Goal: Transaction & Acquisition: Book appointment/travel/reservation

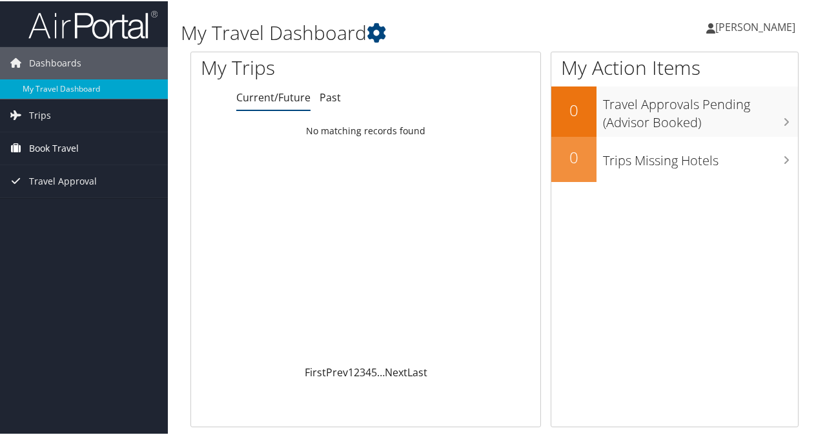
drag, startPoint x: 0, startPoint y: 0, endPoint x: 52, endPoint y: 147, distance: 156.2
click at [52, 147] on span "Book Travel" at bounding box center [54, 147] width 50 height 32
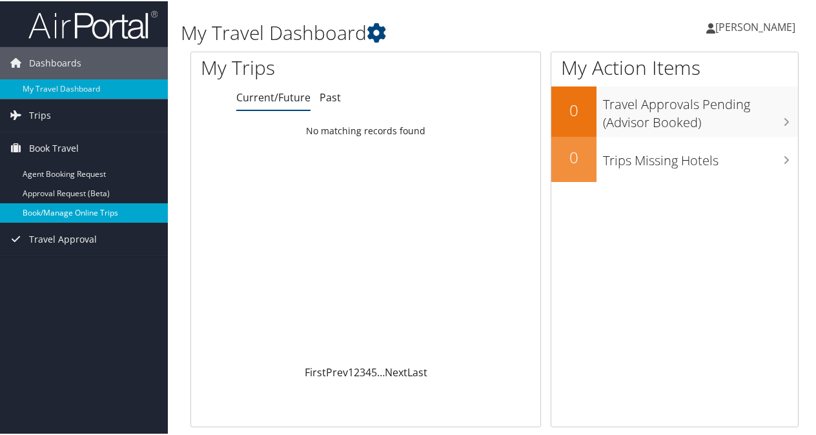
click at [50, 210] on link "Book/Manage Online Trips" at bounding box center [84, 211] width 168 height 19
click at [51, 212] on link "Book/Manage Online Trips" at bounding box center [84, 211] width 168 height 19
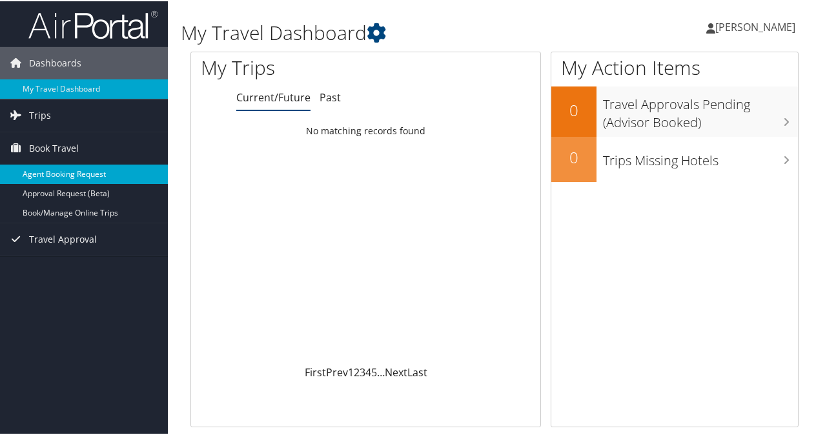
click at [76, 170] on link "Agent Booking Request" at bounding box center [84, 172] width 168 height 19
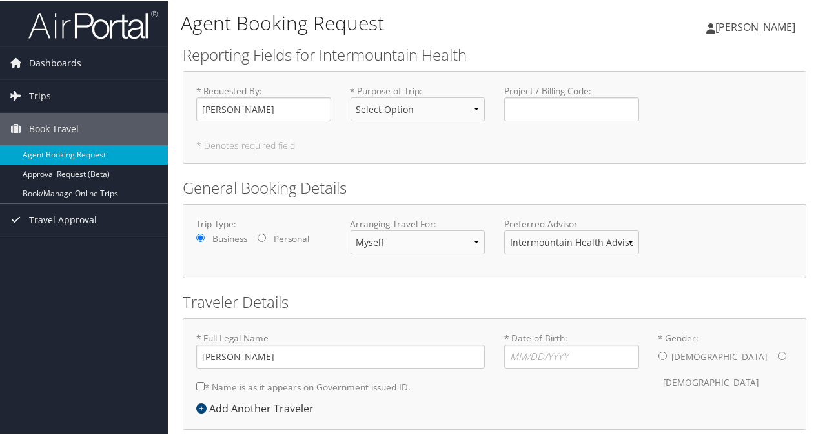
type input "[PERSON_NAME]"
click at [474, 106] on select "Select Option 3rd Party Reimbursable Business CME Conf or Education Groups Pers…" at bounding box center [417, 108] width 135 height 24
select select "Business"
click at [350, 96] on select "Select Option 3rd Party Reimbursable Business CME Conf or Education Groups Pers…" at bounding box center [417, 108] width 135 height 24
click at [594, 239] on select "Intermountain Health Advisor Team" at bounding box center [571, 241] width 135 height 24
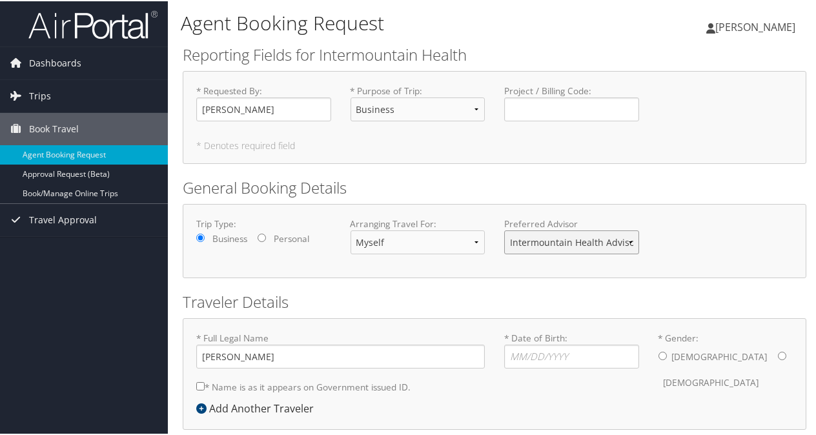
click at [594, 239] on select "Intermountain Health Advisor Team" at bounding box center [571, 241] width 135 height 24
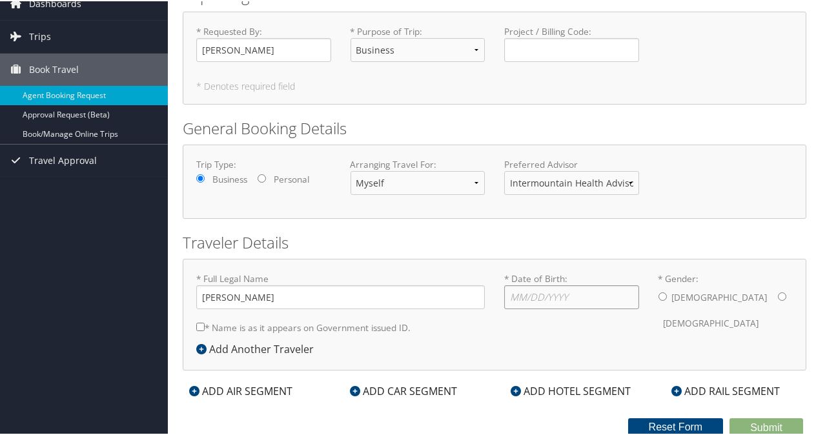
click at [542, 293] on input "* Date of Birth: Invalid Date" at bounding box center [571, 296] width 135 height 24
type input "08/16/1987"
click at [778, 293] on input "* Gender: Male Female" at bounding box center [782, 295] width 8 height 8
radio input "true"
click at [235, 389] on div "ADD AIR SEGMENT" at bounding box center [241, 389] width 116 height 15
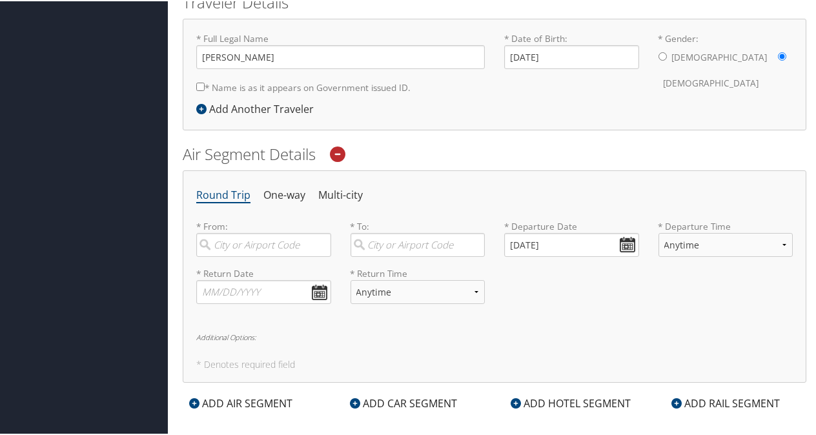
scroll to position [318, 0]
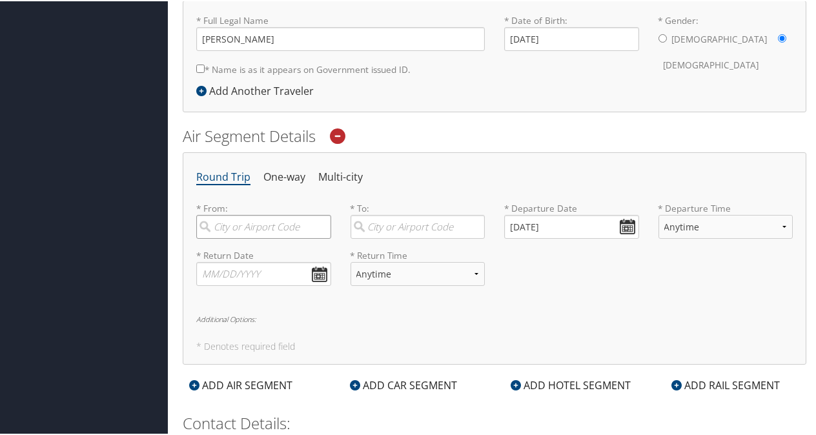
click at [251, 225] on input "search" at bounding box center [263, 226] width 135 height 24
click at [243, 264] on div "Salt Lake City (SLC Utah)" at bounding box center [265, 260] width 117 height 33
click at [243, 238] on input "Salt lake" at bounding box center [263, 226] width 135 height 24
type input "Salt Lake City (SLC Utah)"
click at [415, 221] on input "search" at bounding box center [417, 226] width 135 height 24
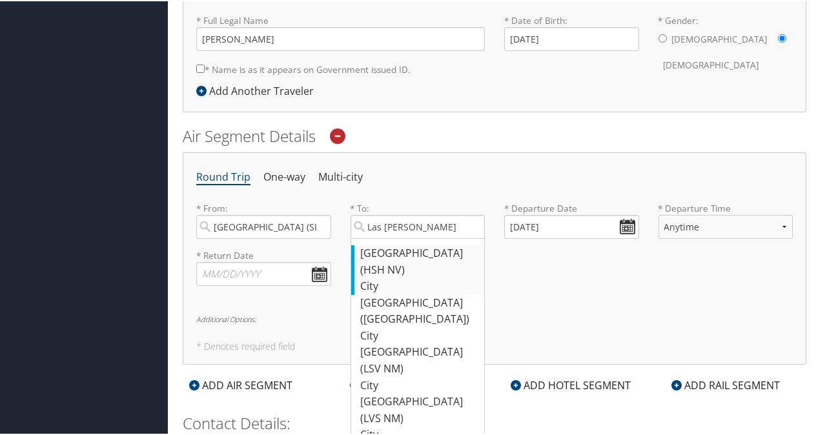
click at [407, 255] on div "Las Vegas (HSH NV)" at bounding box center [419, 260] width 117 height 33
click at [407, 238] on input "Las Vega" at bounding box center [417, 226] width 135 height 24
type input "Las Vegas (HSH NV)"
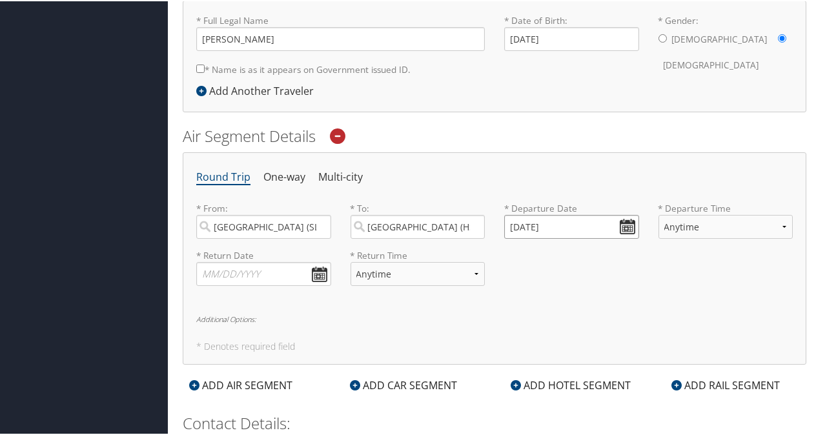
click at [619, 222] on input "10/07/2025" at bounding box center [571, 226] width 135 height 24
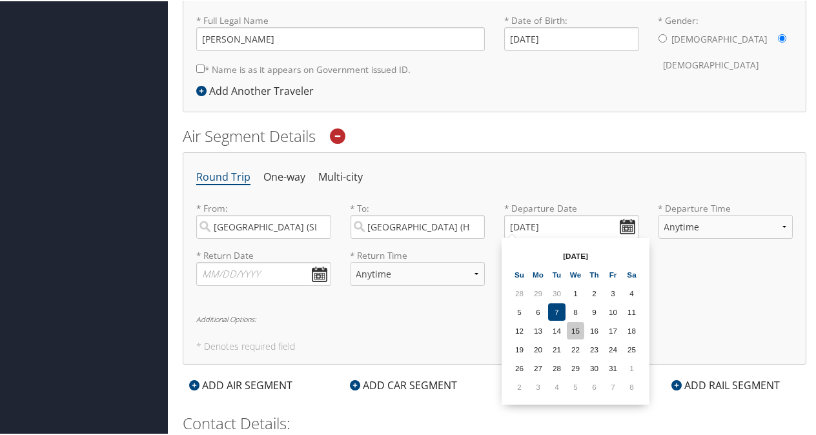
click at [578, 326] on td "15" at bounding box center [575, 329] width 17 height 17
type input "10/15/2025"
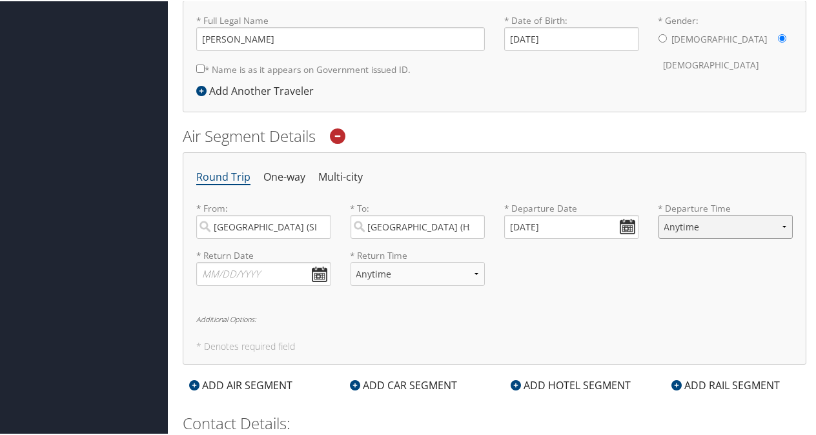
click at [778, 219] on select "Anytime Early Morning (5AM-7AM) Morning (7AM-12PM) Afternoon (12PM-5PM) Evening…" at bounding box center [725, 226] width 135 height 24
select select "7AM-12PM"
click at [658, 214] on select "Anytime Early Morning (5AM-7AM) Morning (7AM-12PM) Afternoon (12PM-5PM) Evening…" at bounding box center [725, 226] width 135 height 24
click at [248, 265] on input "text" at bounding box center [263, 273] width 135 height 24
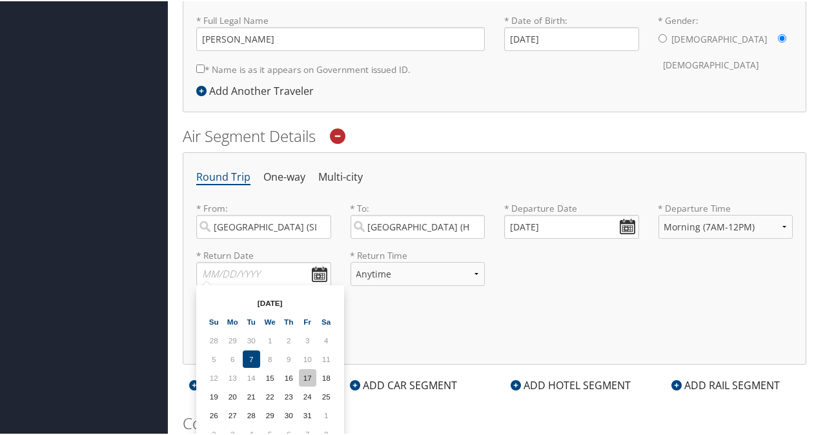
click at [309, 376] on td "17" at bounding box center [307, 376] width 17 height 17
type input "10/17/2025"
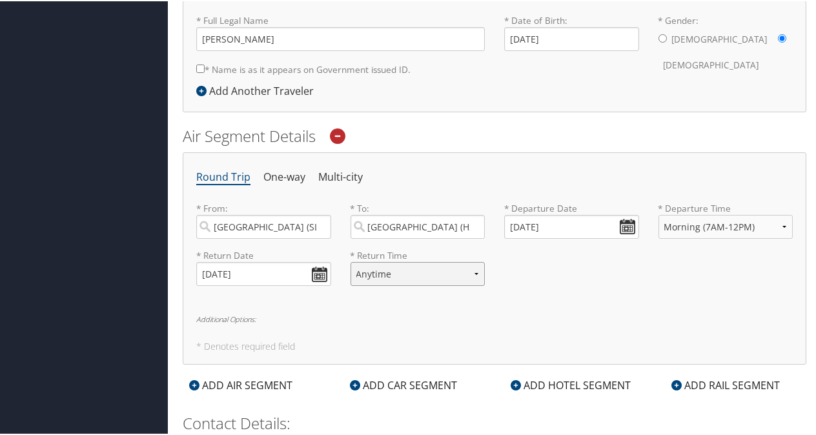
click at [478, 265] on select "Anytime Early Morning (5AM-7AM) Morning (7AM-12PM) Afternoon (12PM-5PM) Evening…" at bounding box center [417, 273] width 135 height 24
select select "12PM-5PM"
click at [350, 261] on select "Anytime Early Morning (5AM-7AM) Morning (7AM-12PM) Afternoon (12PM-5PM) Evening…" at bounding box center [417, 273] width 135 height 24
click at [479, 309] on div "Round Trip One-way Multi-city * From: Salt Lake City (SLC Utah) Required * To: …" at bounding box center [494, 257] width 623 height 212
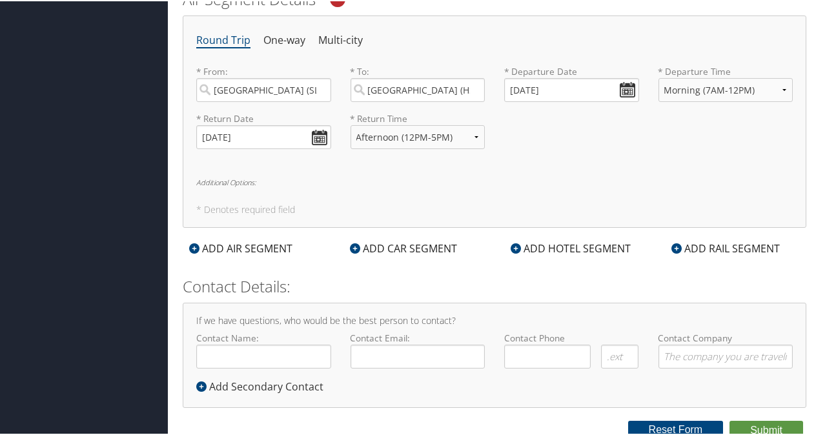
scroll to position [456, 0]
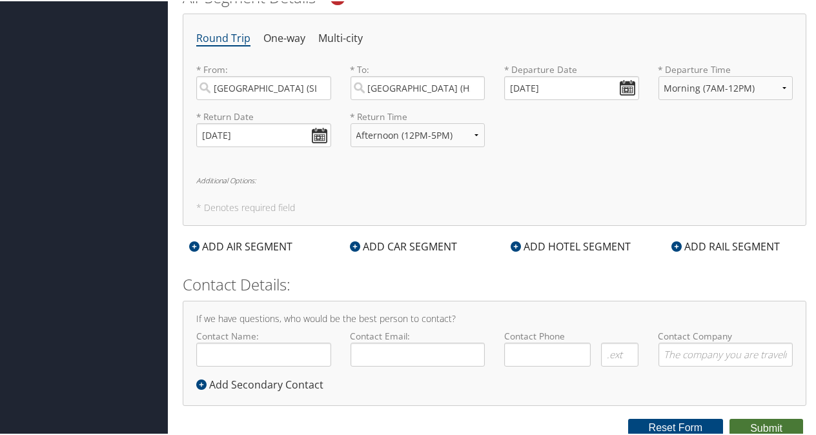
click at [750, 422] on button "Submit" at bounding box center [766, 427] width 74 height 19
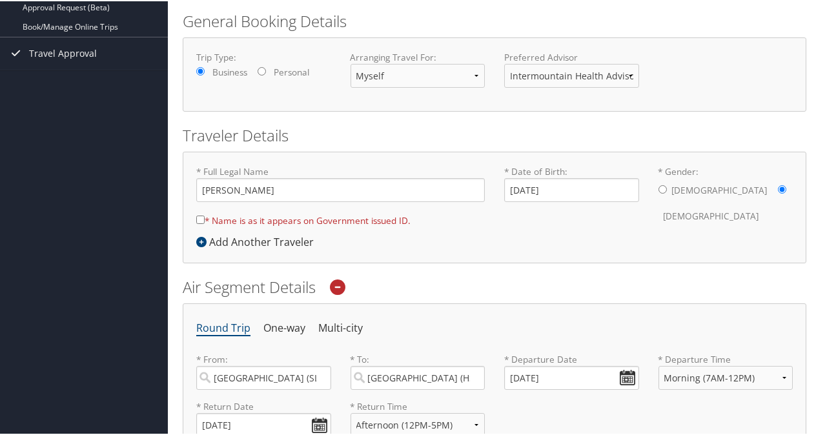
click at [197, 218] on input "* Name is as it appears on Government issued ID." at bounding box center [200, 218] width 8 height 8
checkbox input "true"
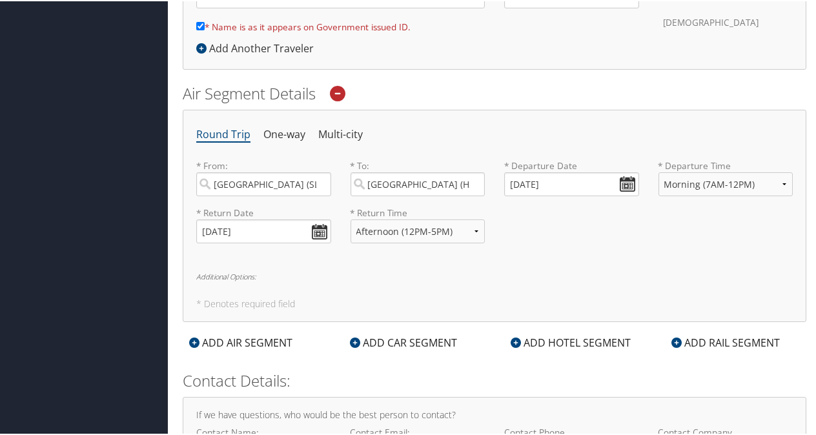
scroll to position [456, 0]
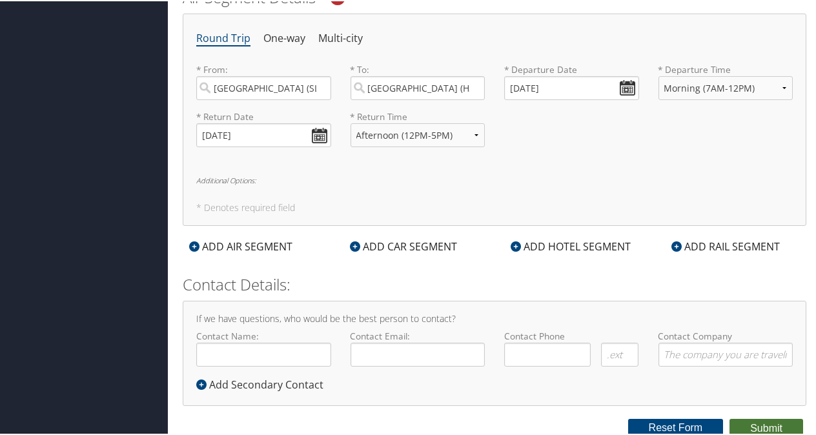
click at [760, 423] on button "Submit" at bounding box center [766, 427] width 74 height 19
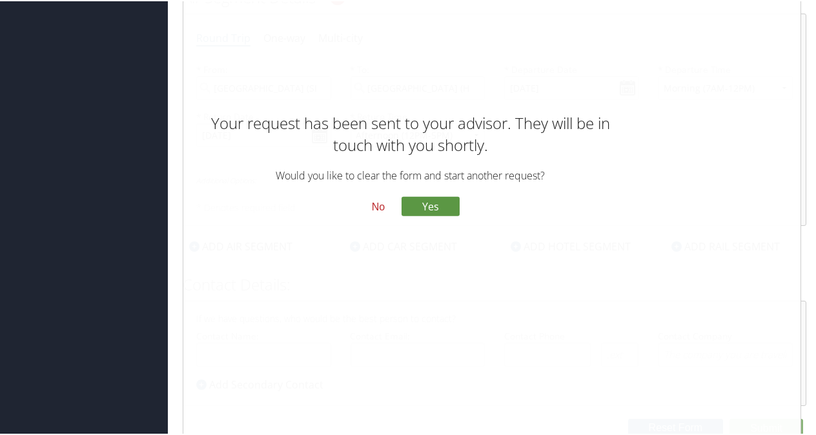
click at [376, 203] on button "No" at bounding box center [378, 205] width 34 height 22
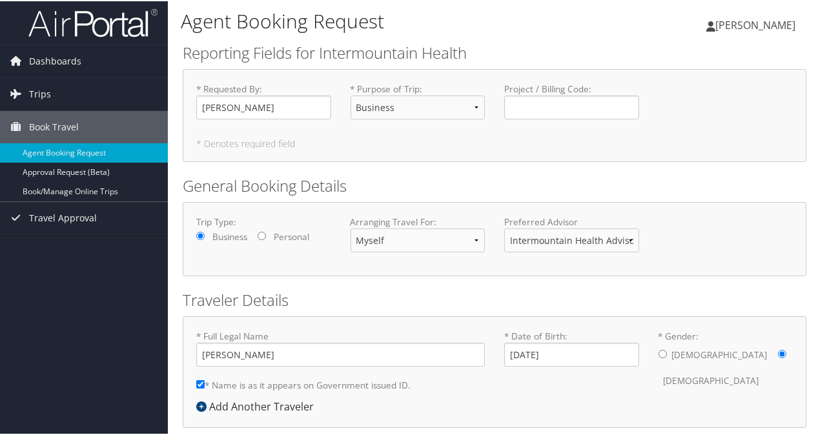
scroll to position [0, 0]
